Goal: Check status: Check status

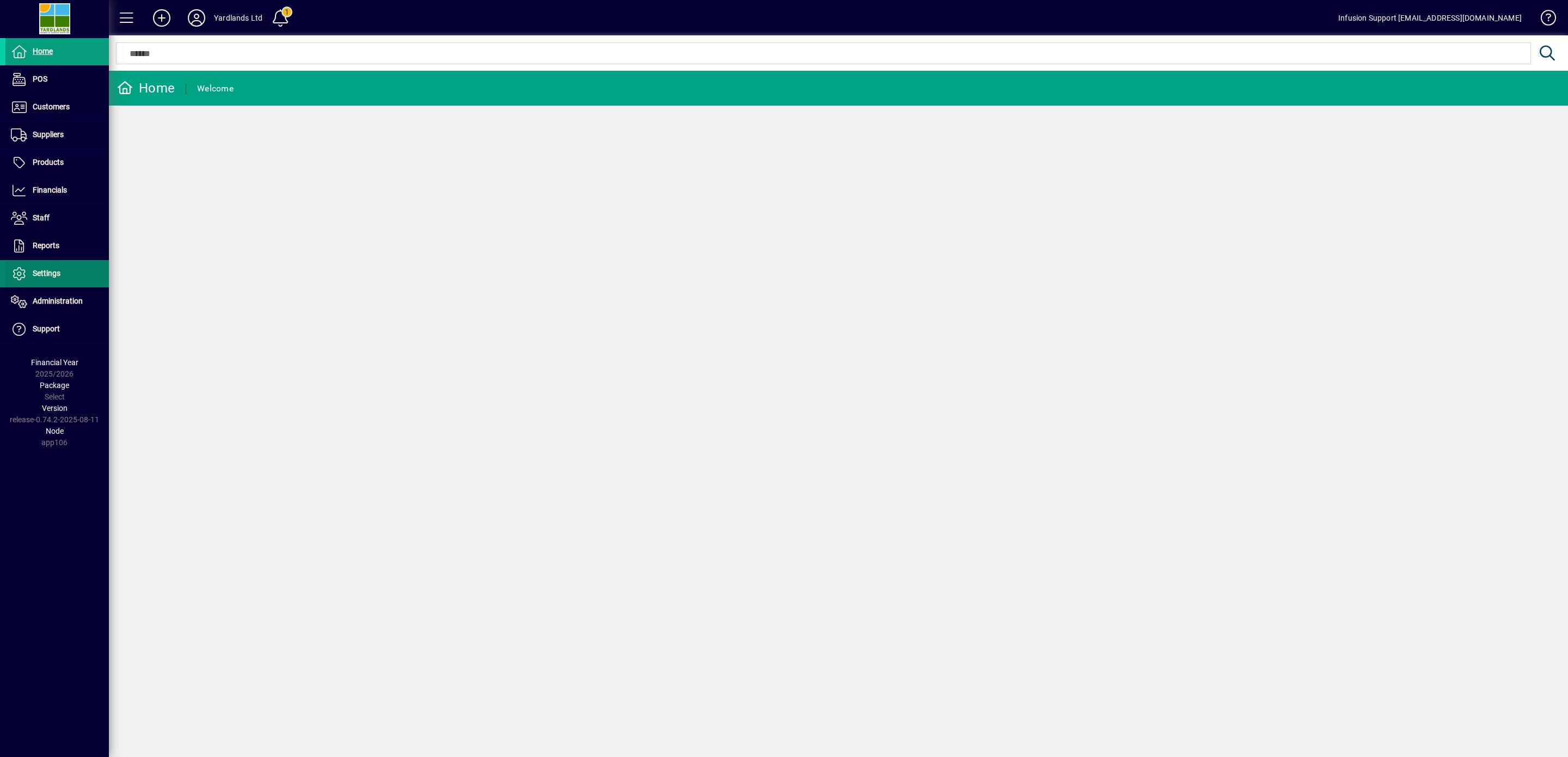
click at [55, 276] on span "Settings" at bounding box center [47, 273] width 28 height 9
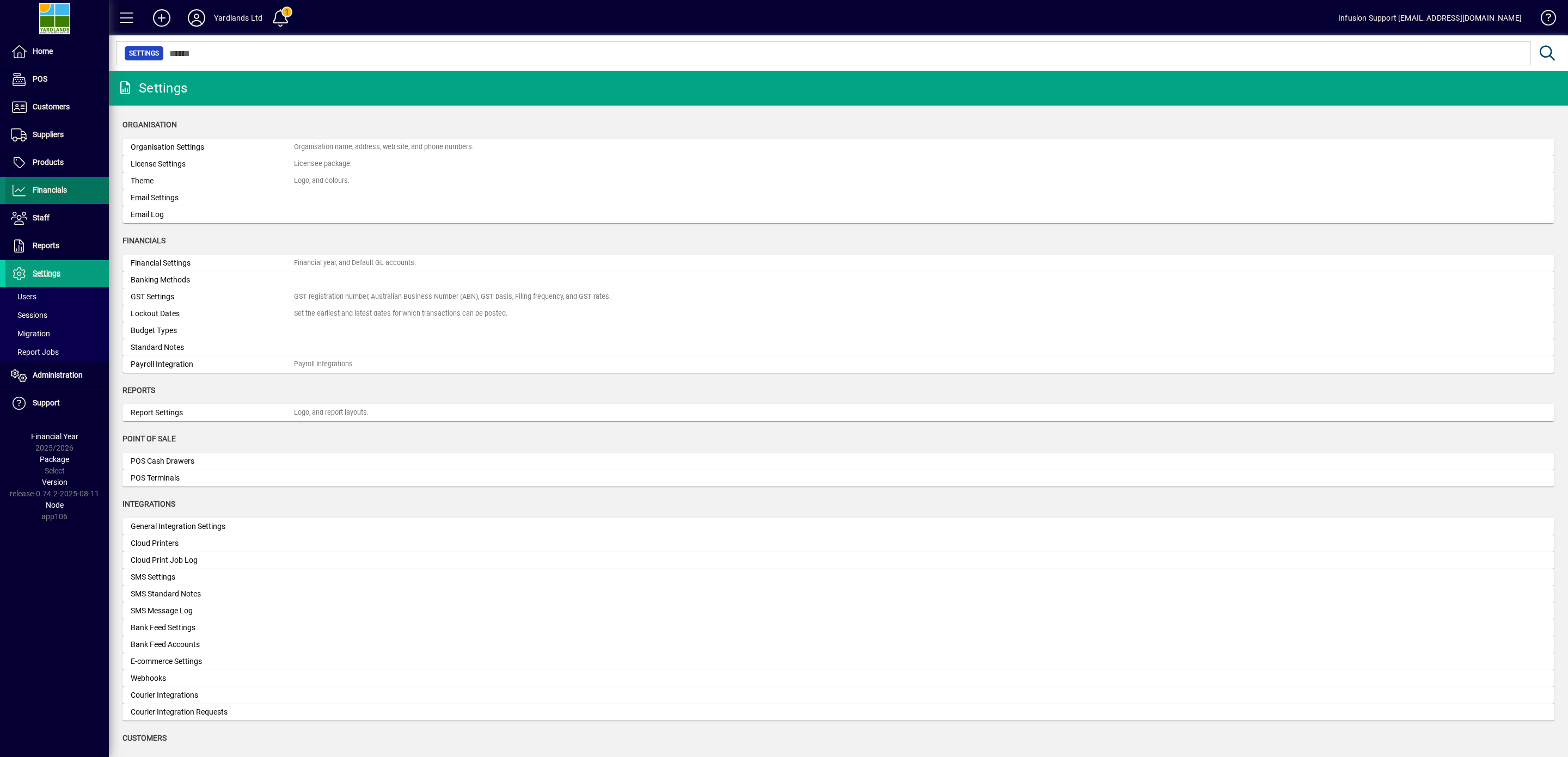
click at [60, 186] on span "Financials" at bounding box center [37, 190] width 62 height 13
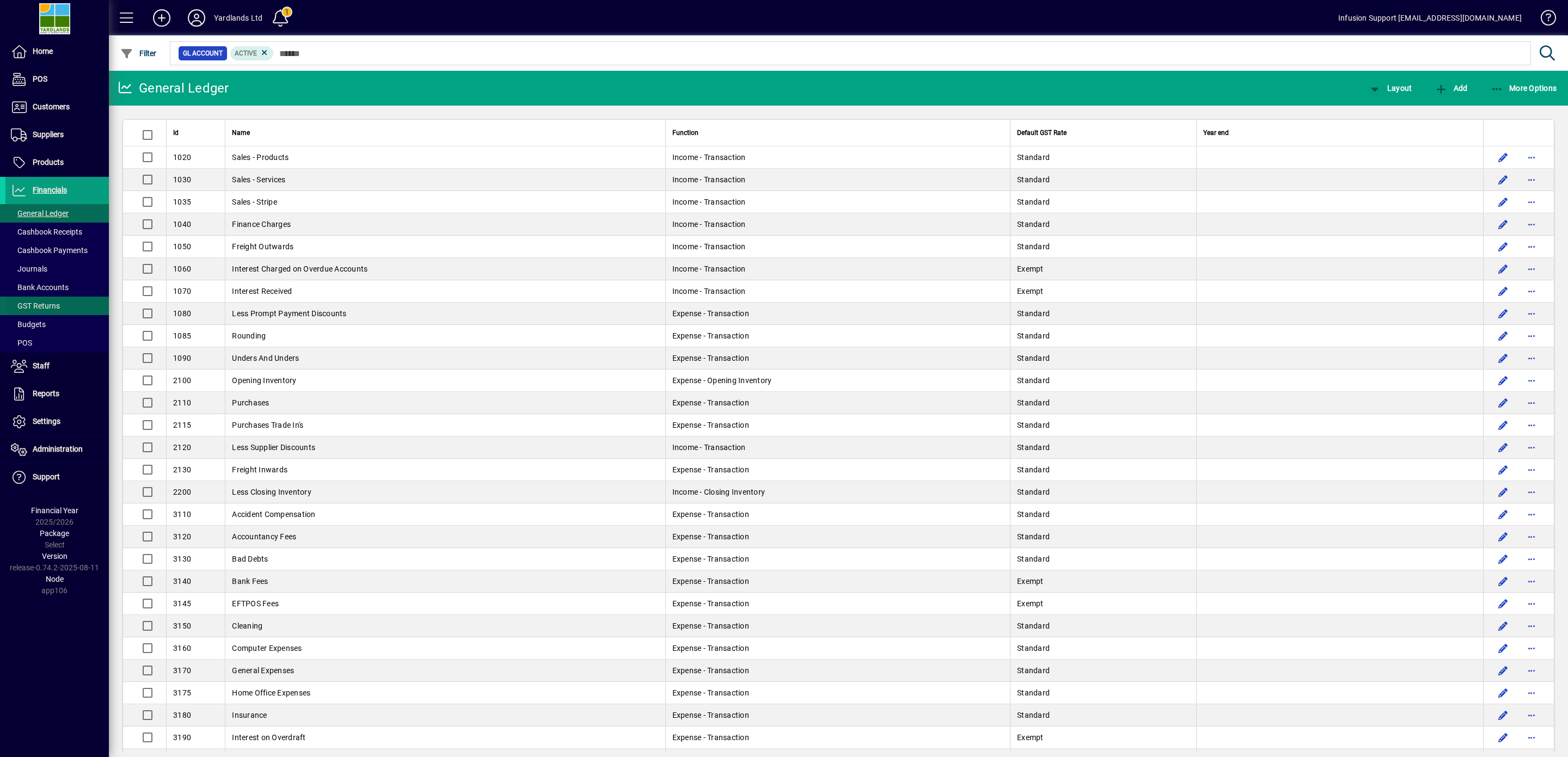
click at [49, 307] on span "GST Returns" at bounding box center [35, 306] width 49 height 9
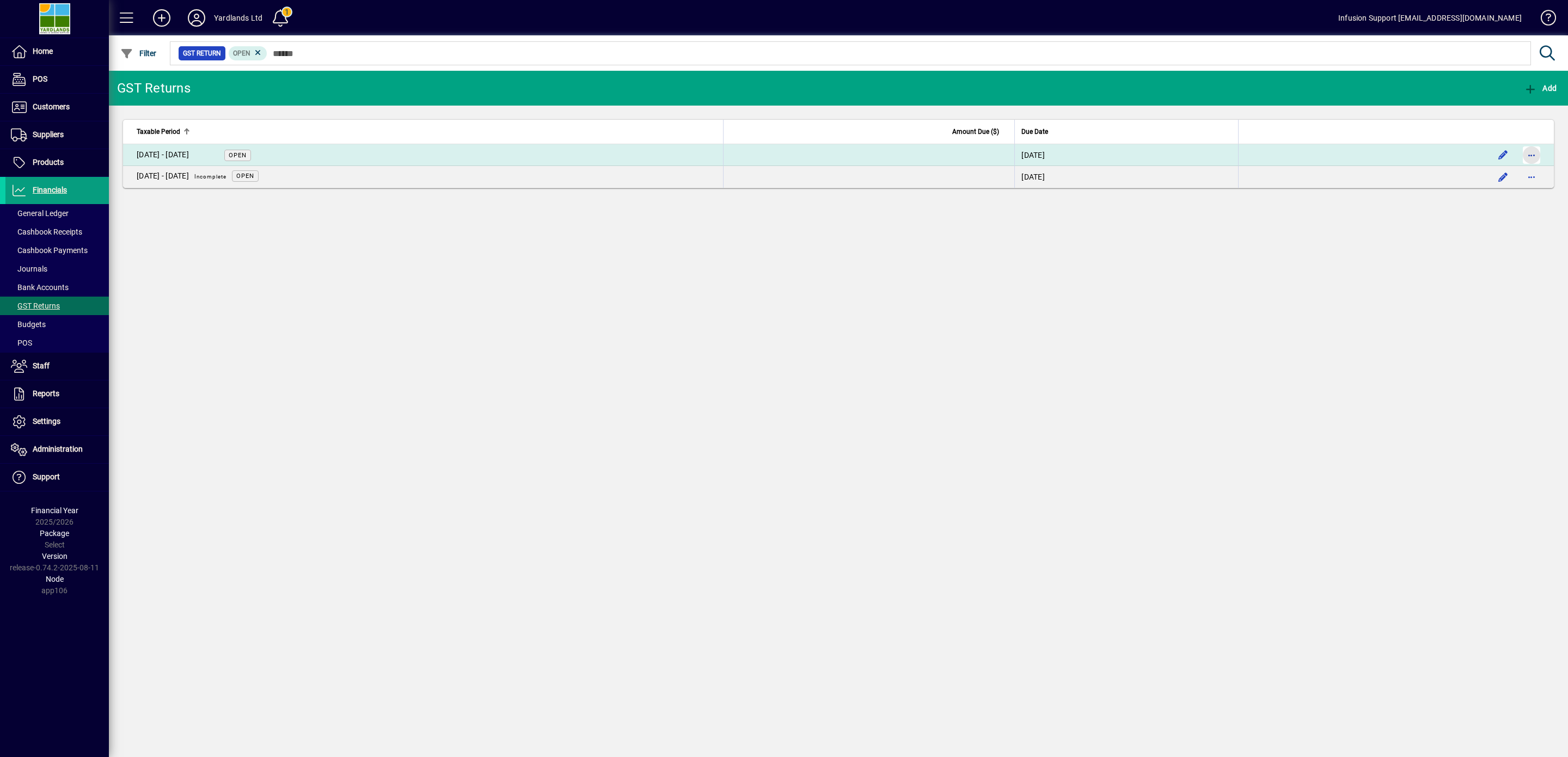
click at [1530, 155] on span "button" at bounding box center [1531, 155] width 26 height 26
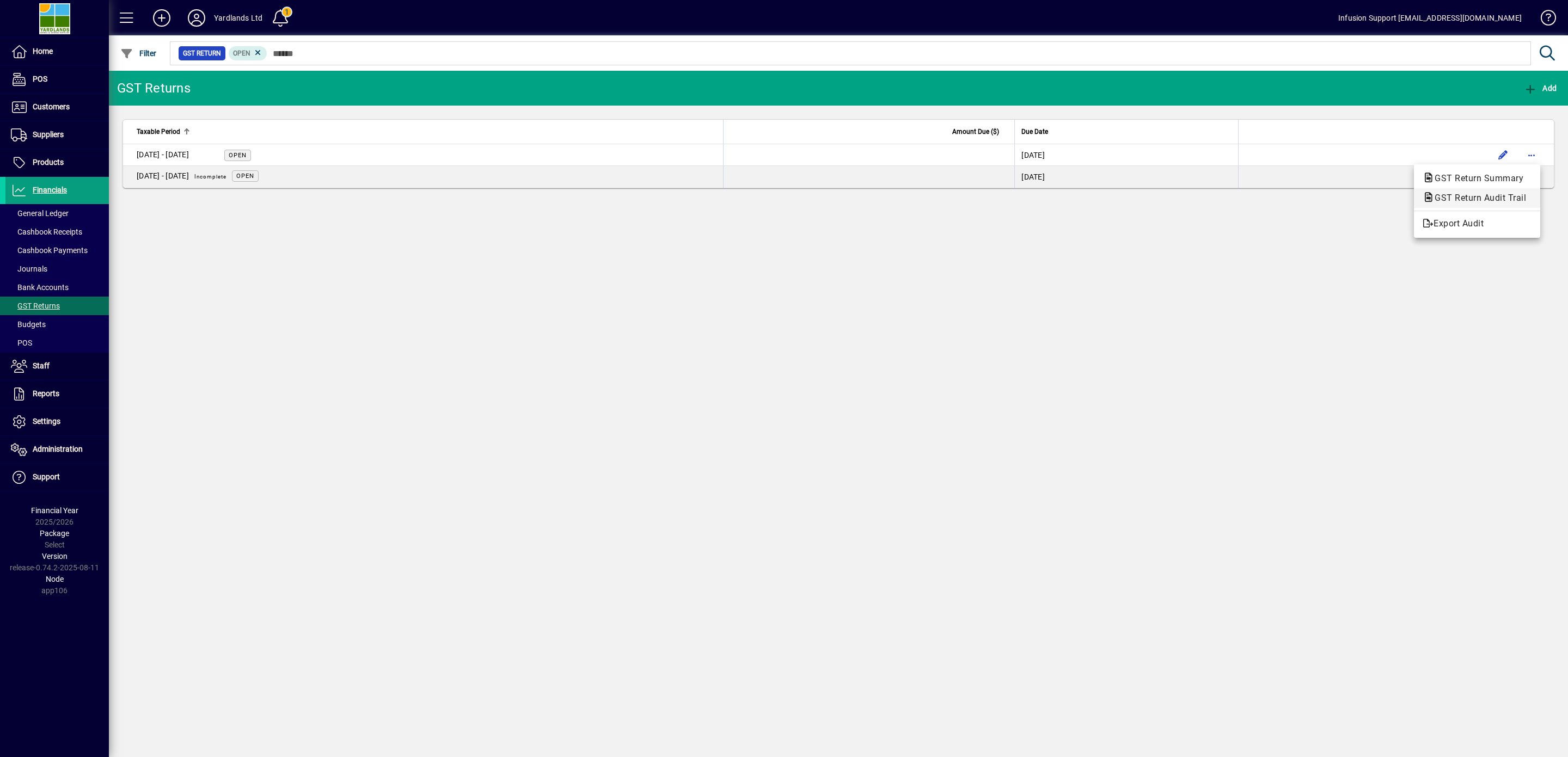
click at [1476, 197] on span "GST Return Audit Trail" at bounding box center [1477, 198] width 109 height 10
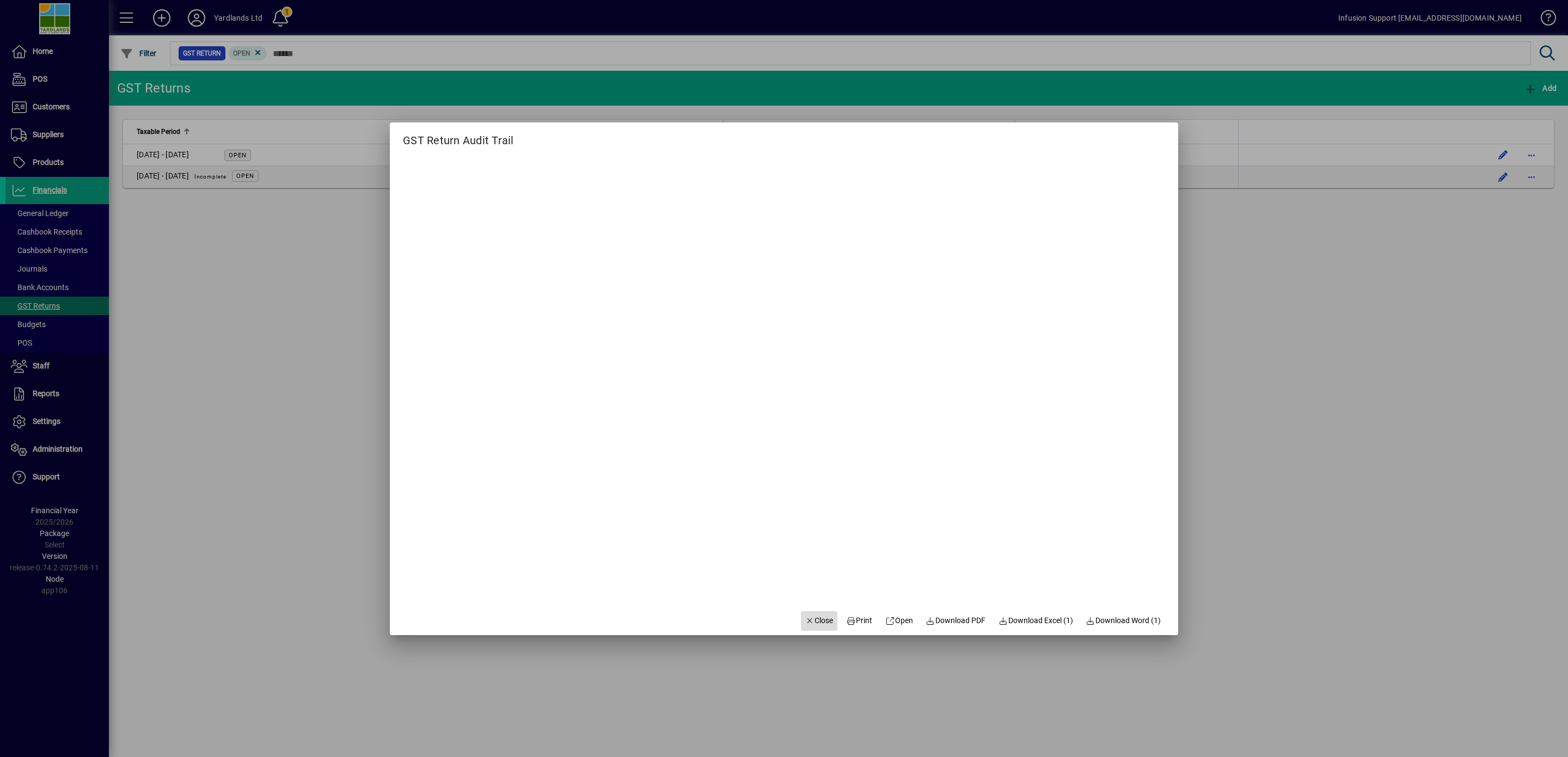
click at [812, 620] on span "Close" at bounding box center [819, 621] width 28 height 11
